Goal: Book appointment/travel/reservation

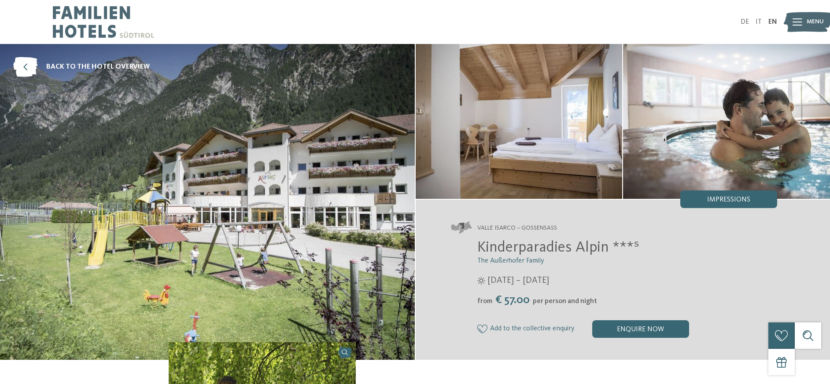
click at [93, 16] on img at bounding box center [103, 22] width 101 height 44
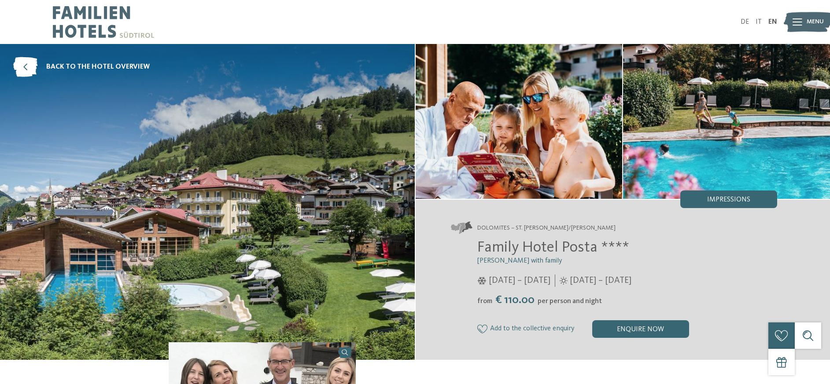
click at [82, 10] on img at bounding box center [103, 22] width 101 height 44
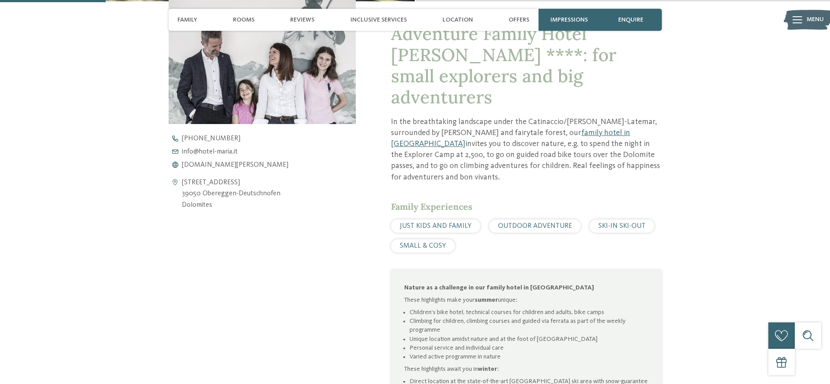
scroll to position [364, 0]
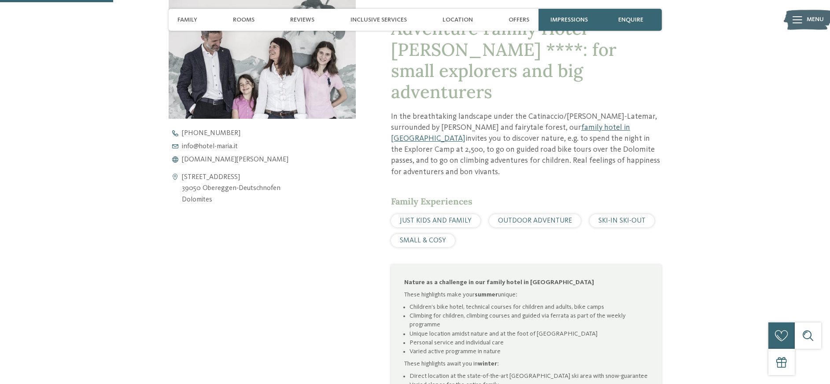
click at [612, 217] on span "SKI-IN SKI-OUT" at bounding box center [621, 220] width 47 height 7
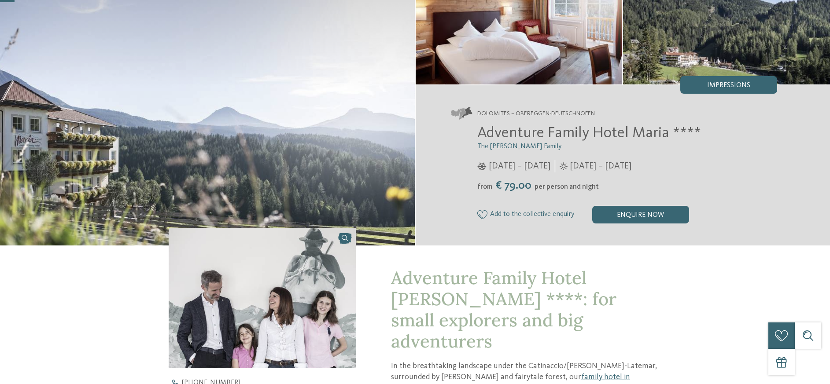
scroll to position [0, 0]
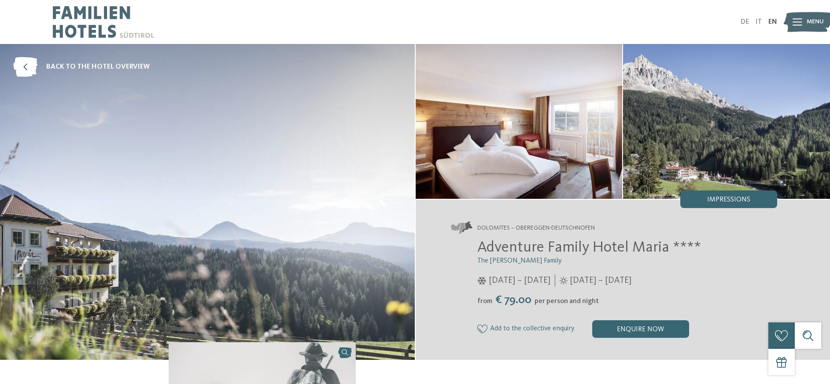
click at [91, 8] on img at bounding box center [103, 22] width 101 height 44
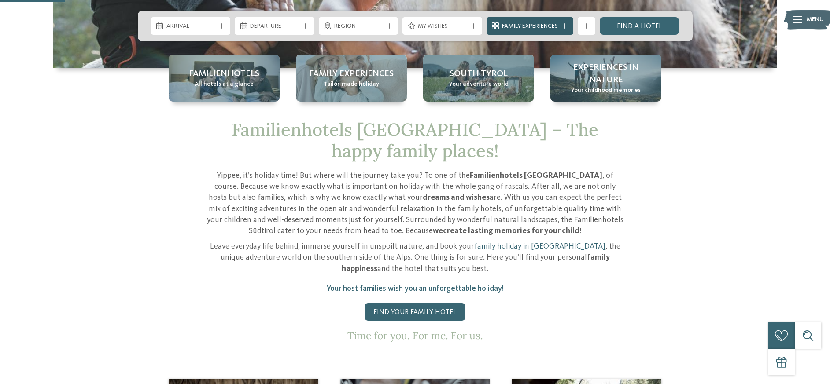
click at [549, 30] on span "Family Experiences" at bounding box center [530, 26] width 56 height 9
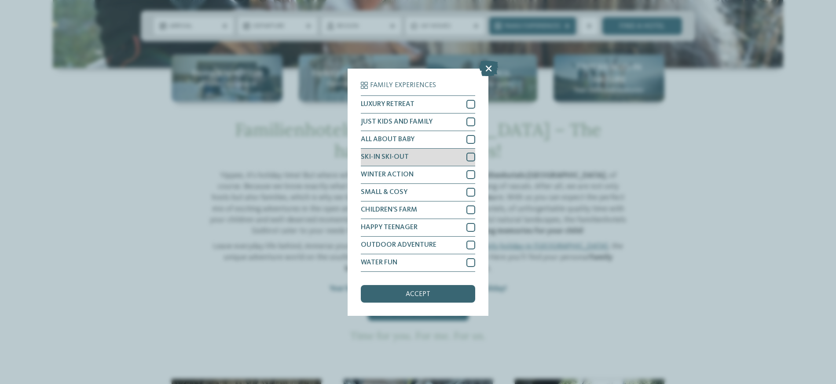
click at [424, 162] on div "SKI-IN SKI-OUT" at bounding box center [418, 158] width 114 height 18
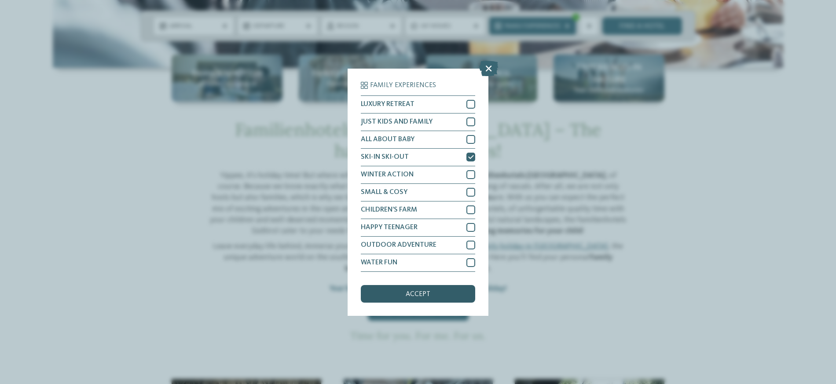
click at [429, 301] on div "accept" at bounding box center [418, 294] width 114 height 18
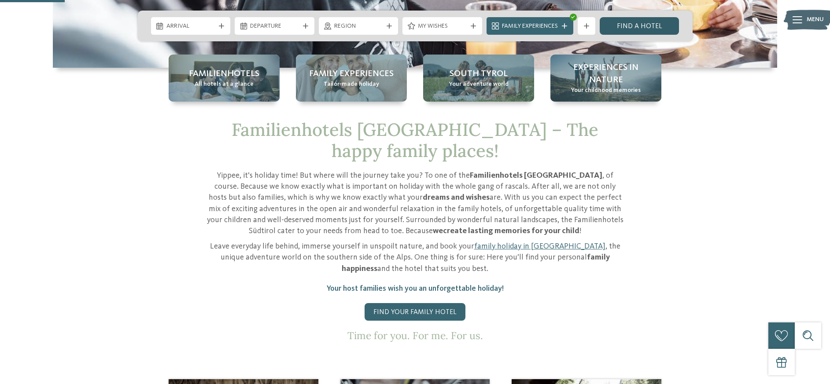
click at [646, 30] on link "Find a hotel" at bounding box center [640, 26] width 80 height 18
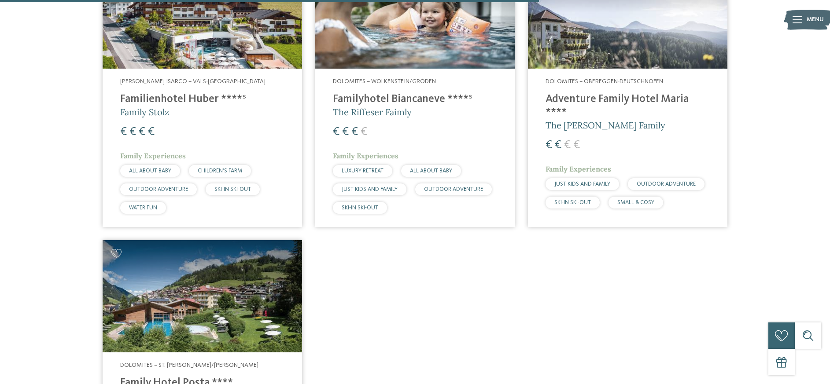
scroll to position [1142, 0]
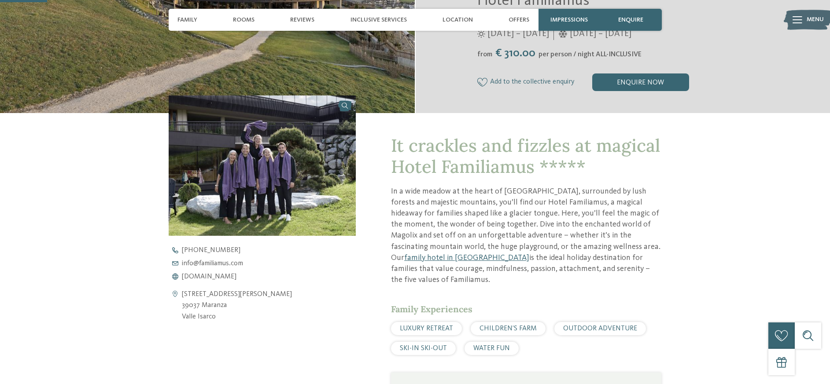
scroll to position [275, 0]
